Goal: Task Accomplishment & Management: Manage account settings

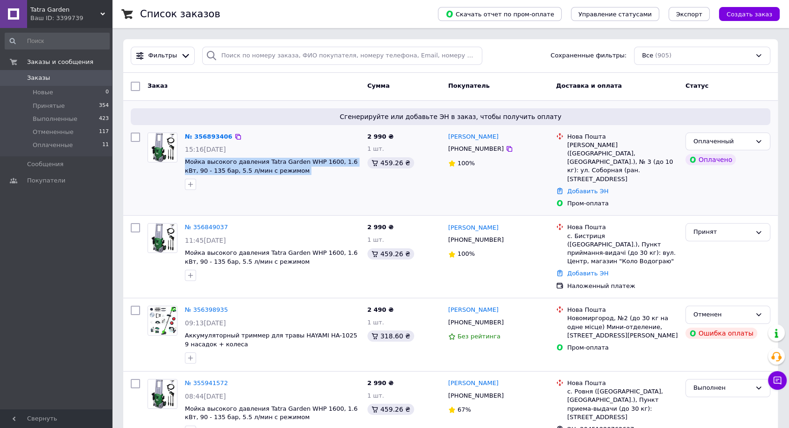
drag, startPoint x: 183, startPoint y: 160, endPoint x: 322, endPoint y: 174, distance: 140.3
click at [322, 174] on div "№ 356893406 15:16[DATE] Мойка высокого давления Tatra Garden WHP 1600, 1.6 кВт,…" at bounding box center [272, 161] width 183 height 65
drag, startPoint x: 607, startPoint y: 186, endPoint x: 570, endPoint y: 186, distance: 36.9
click at [570, 199] on div "Пром-оплата" at bounding box center [622, 203] width 111 height 8
drag, startPoint x: 596, startPoint y: 152, endPoint x: 583, endPoint y: 153, distance: 13.5
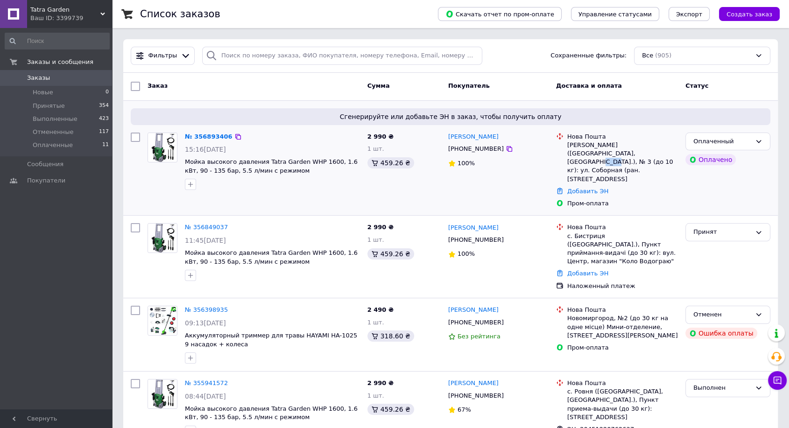
click at [583, 153] on div "[PERSON_NAME] ([GEOGRAPHIC_DATA], [GEOGRAPHIC_DATA].), № 3 (до 10 кг): ул. Собо…" at bounding box center [622, 162] width 111 height 42
click at [633, 185] on div "Добавить ЭН" at bounding box center [622, 191] width 114 height 13
drag, startPoint x: 624, startPoint y: 161, endPoint x: 568, endPoint y: 147, distance: 57.6
click at [568, 147] on div "[PERSON_NAME] ([GEOGRAPHIC_DATA], [GEOGRAPHIC_DATA].), № 3 (до 10 кг): ул. Собо…" at bounding box center [622, 162] width 111 height 42
click at [518, 185] on div "[PERSON_NAME] [PHONE_NUMBER] 100%" at bounding box center [498, 170] width 108 height 83
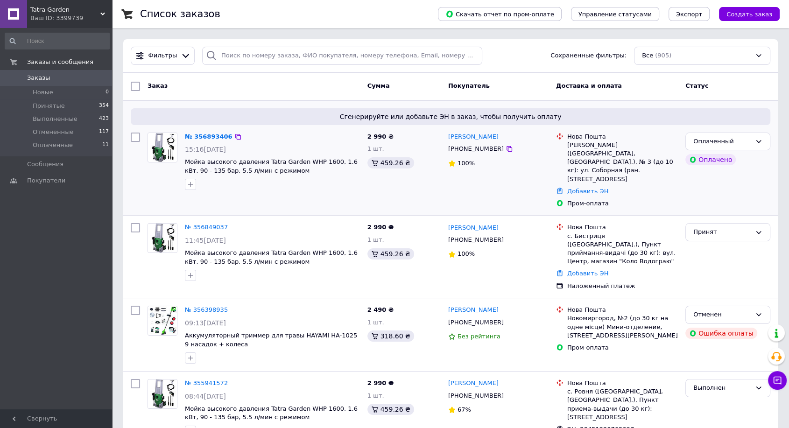
click at [481, 164] on div "100%" at bounding box center [498, 163] width 100 height 9
drag, startPoint x: 481, startPoint y: 164, endPoint x: 448, endPoint y: 139, distance: 41.4
click at [448, 139] on div "[PERSON_NAME] [PHONE_NUMBER] 100%" at bounding box center [498, 170] width 108 height 83
click at [489, 166] on div "100%" at bounding box center [498, 163] width 100 height 9
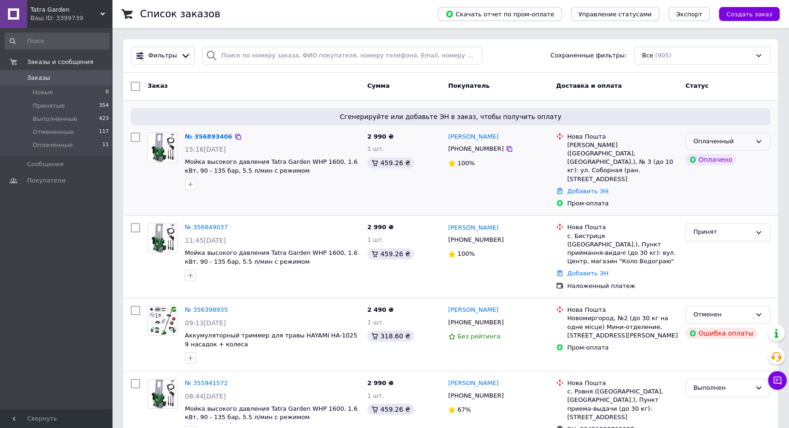
click at [715, 139] on div "Оплаченный" at bounding box center [722, 142] width 58 height 10
click at [719, 156] on li "Принят" at bounding box center [728, 160] width 84 height 17
click at [203, 134] on link "№ 356893406" at bounding box center [209, 136] width 48 height 7
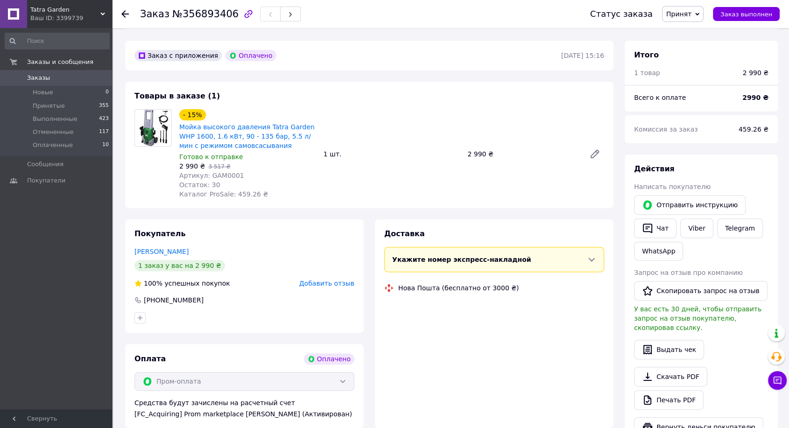
scroll to position [415, 0]
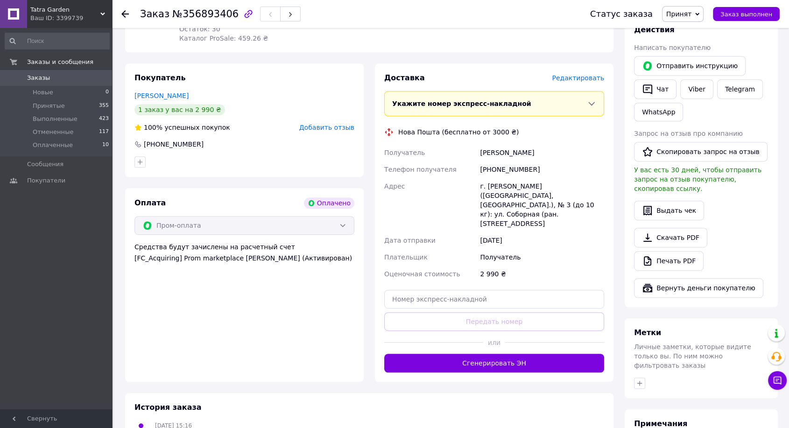
click at [74, 72] on link "Заказы 0" at bounding box center [57, 78] width 114 height 16
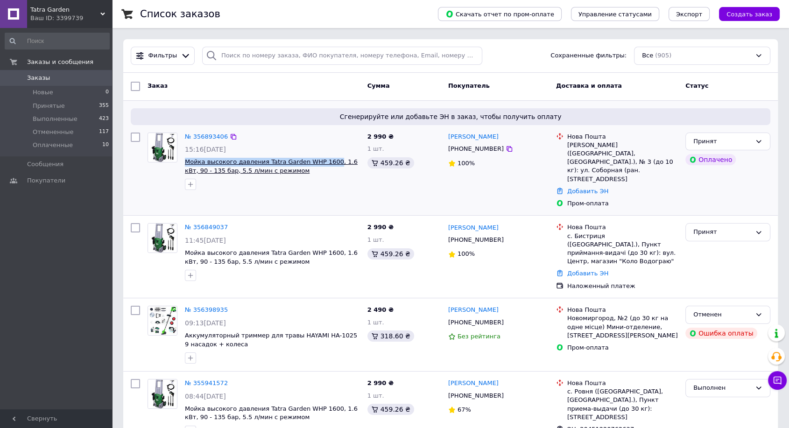
drag, startPoint x: 183, startPoint y: 159, endPoint x: 325, endPoint y: 160, distance: 141.9
click at [325, 160] on div "№ 356893406 15:16[DATE] Мойка высокого давления Tatra Garden WHP 1600, 1.6 кВт,…" at bounding box center [272, 161] width 183 height 65
copy span "Мойка высокого давления Tatra Garden WHP 1600"
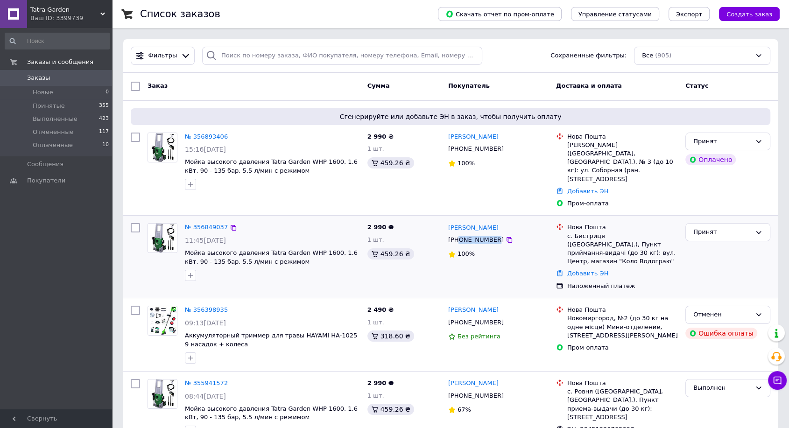
drag, startPoint x: 490, startPoint y: 224, endPoint x: 459, endPoint y: 224, distance: 30.8
click at [459, 234] on div "[PHONE_NUMBER]" at bounding box center [475, 240] width 59 height 12
copy div "0979360453"
click at [594, 270] on link "Добавить ЭН" at bounding box center [587, 273] width 41 height 7
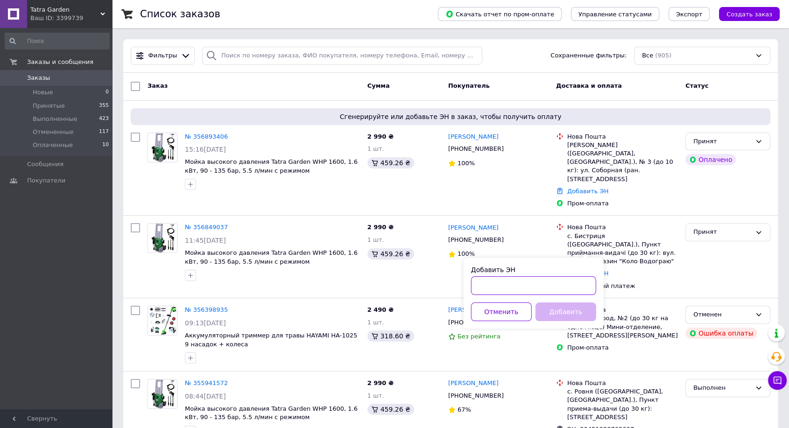
click at [550, 296] on div "Добавить ЭН Отменить Добавить" at bounding box center [534, 293] width 140 height 71
paste input "20451225121075"
type input "20451225121075"
click at [560, 312] on button "Добавить" at bounding box center [566, 312] width 61 height 19
